Goal: Navigation & Orientation: Find specific page/section

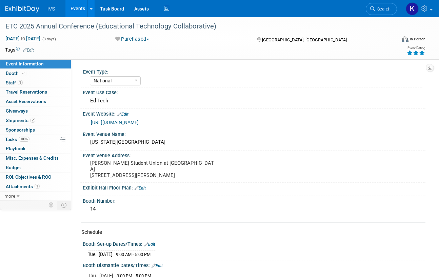
select select "National"
click at [81, 11] on link "Events" at bounding box center [77, 8] width 25 height 17
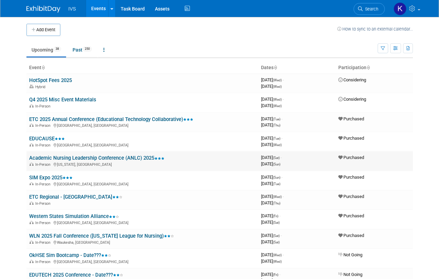
click at [105, 159] on link "Academic Nursing Leadership Conference (ANLC) 2025" at bounding box center [96, 158] width 135 height 6
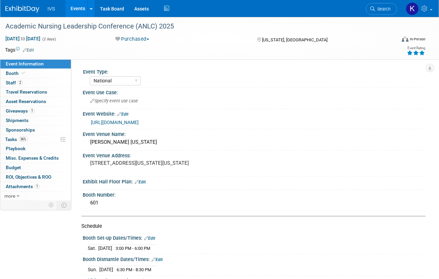
select select "National"
click at [24, 82] on link "2 Staff 2" at bounding box center [35, 82] width 71 height 9
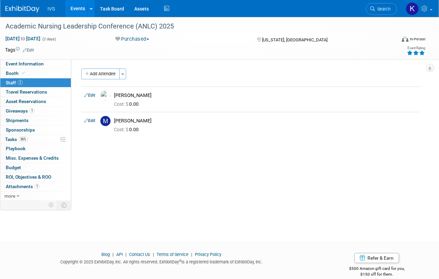
click at [78, 12] on link "Events" at bounding box center [77, 8] width 25 height 17
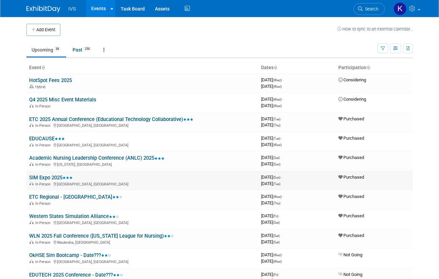
click at [47, 177] on link "SIM Expo 2025" at bounding box center [50, 178] width 43 height 6
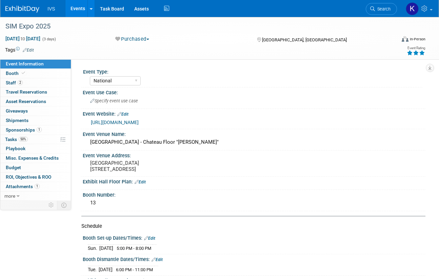
select select "National"
click at [23, 83] on link "2 Staff 2" at bounding box center [35, 82] width 71 height 9
